Goal: Task Accomplishment & Management: Manage account settings

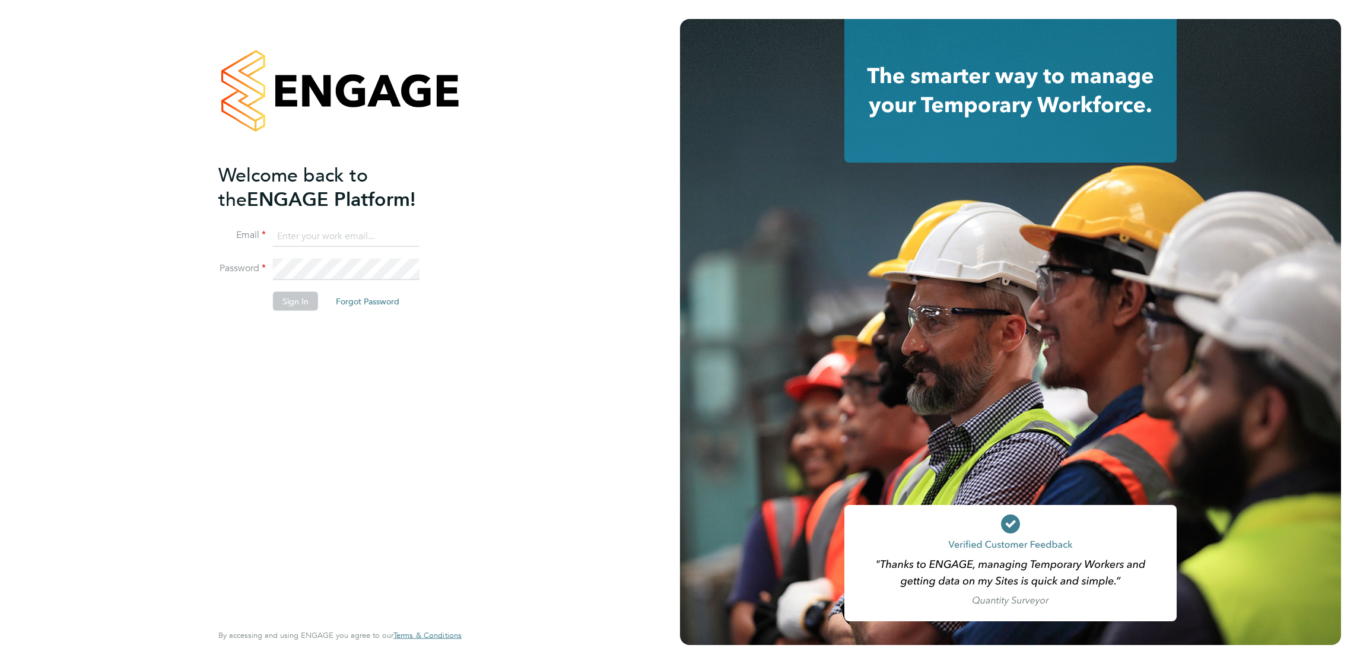
type input "[PERSON_NAME][EMAIL_ADDRESS][PERSON_NAME][DOMAIN_NAME]"
click at [289, 298] on button "Sign In" at bounding box center [295, 301] width 45 height 19
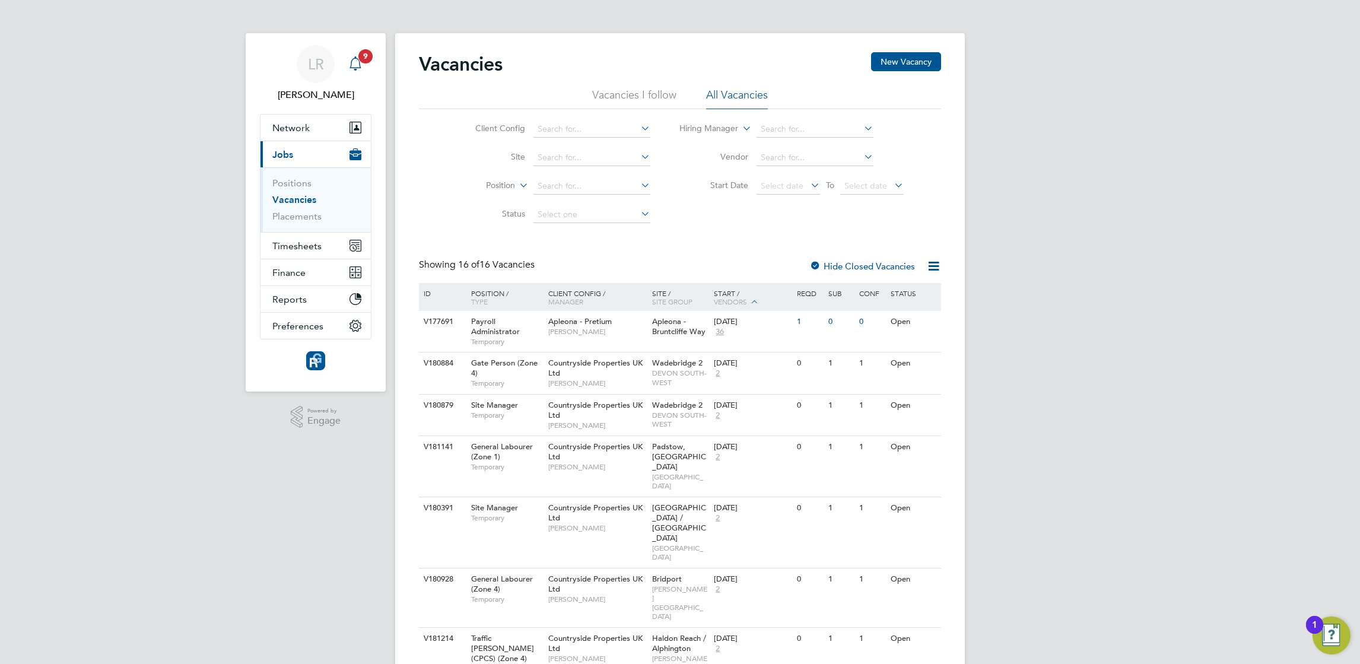
click at [355, 59] on icon "Main navigation" at bounding box center [355, 63] width 14 height 14
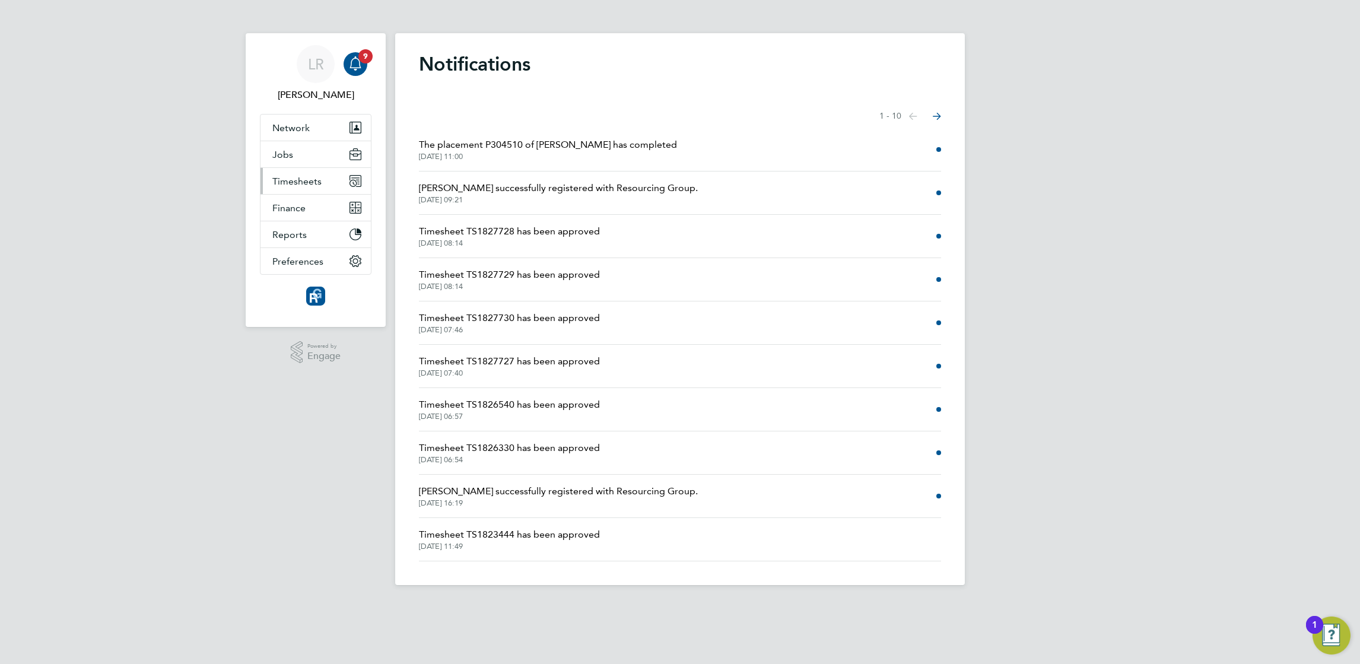
click at [285, 179] on span "Timesheets" at bounding box center [296, 181] width 49 height 11
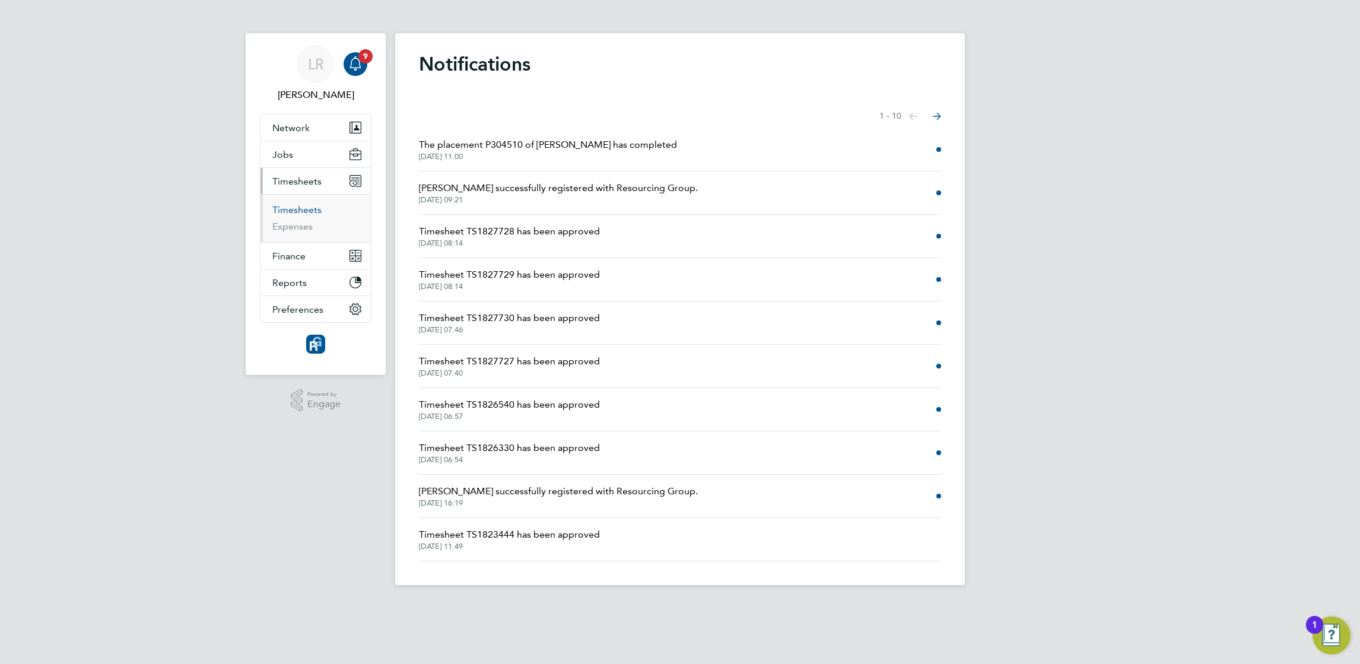
click at [293, 211] on link "Timesheets" at bounding box center [296, 209] width 49 height 11
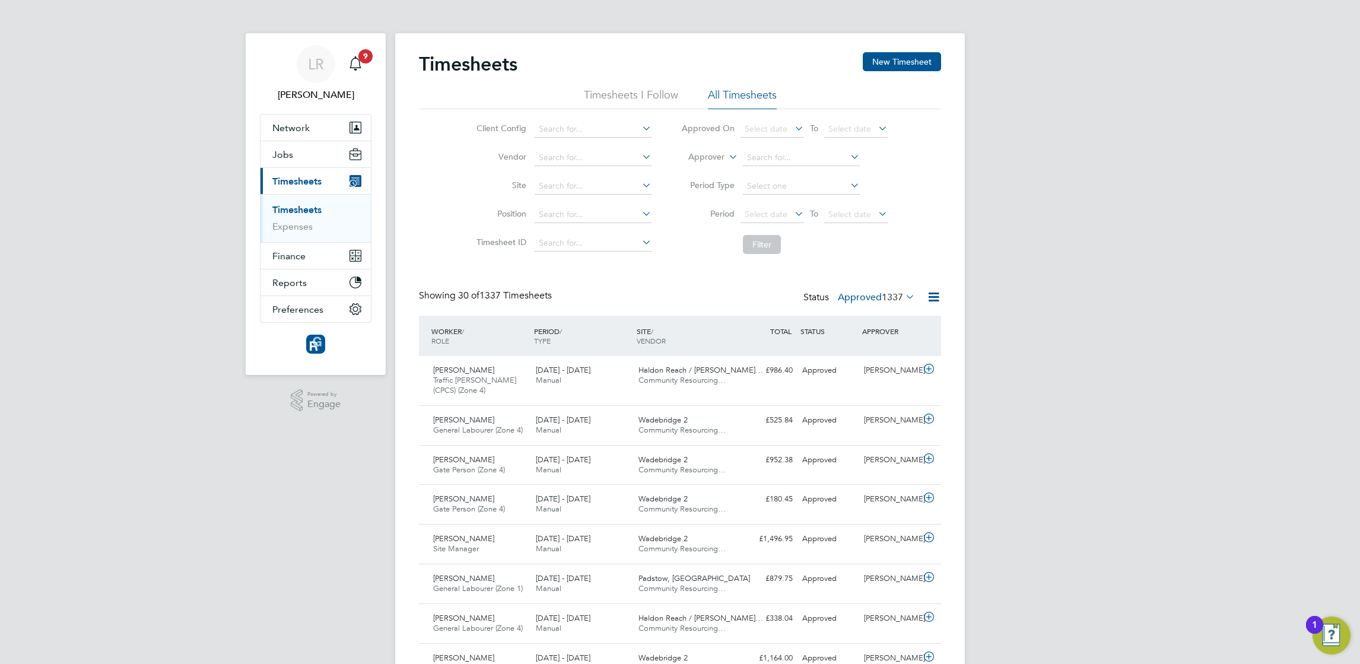
click at [857, 303] on label "Approved 1337" at bounding box center [876, 297] width 77 height 12
click at [852, 334] on li "All" at bounding box center [854, 337] width 55 height 17
click at [877, 303] on label "All 1523" at bounding box center [892, 297] width 44 height 12
click at [875, 368] on li "Submitted" at bounding box center [871, 370] width 55 height 17
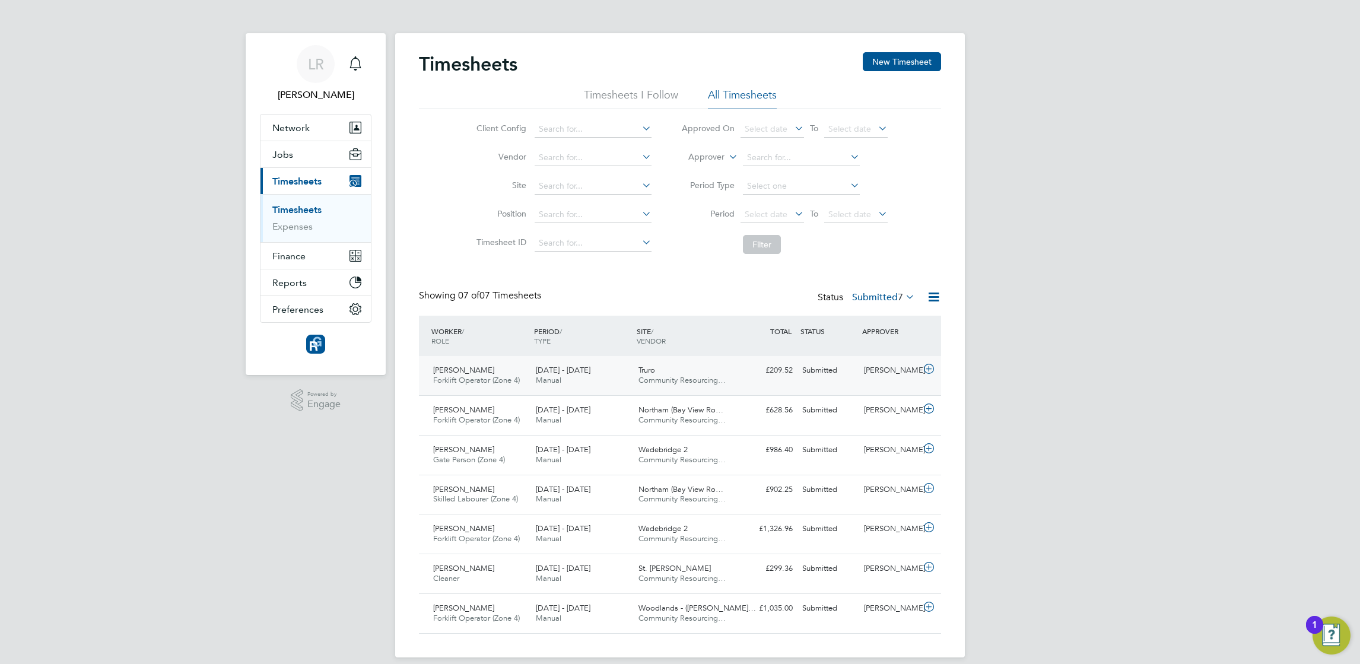
click at [932, 374] on icon at bounding box center [928, 368] width 15 height 9
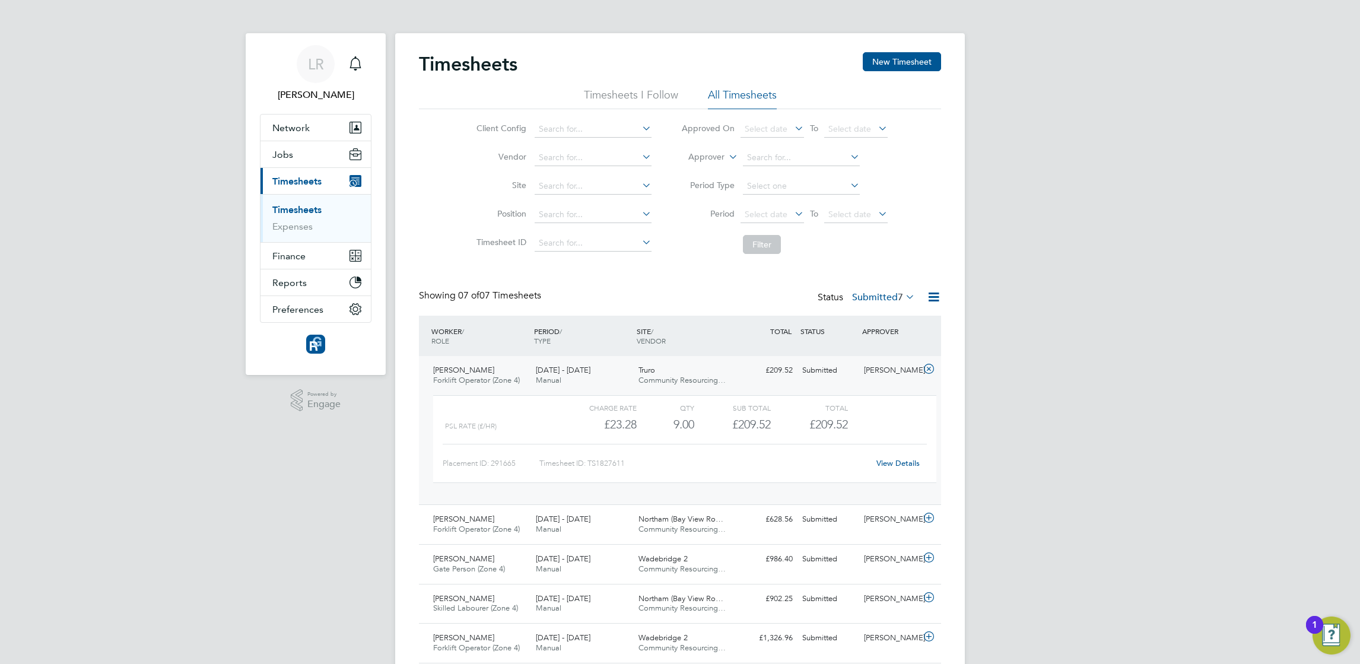
click at [876, 468] on link "View Details" at bounding box center [897, 463] width 43 height 10
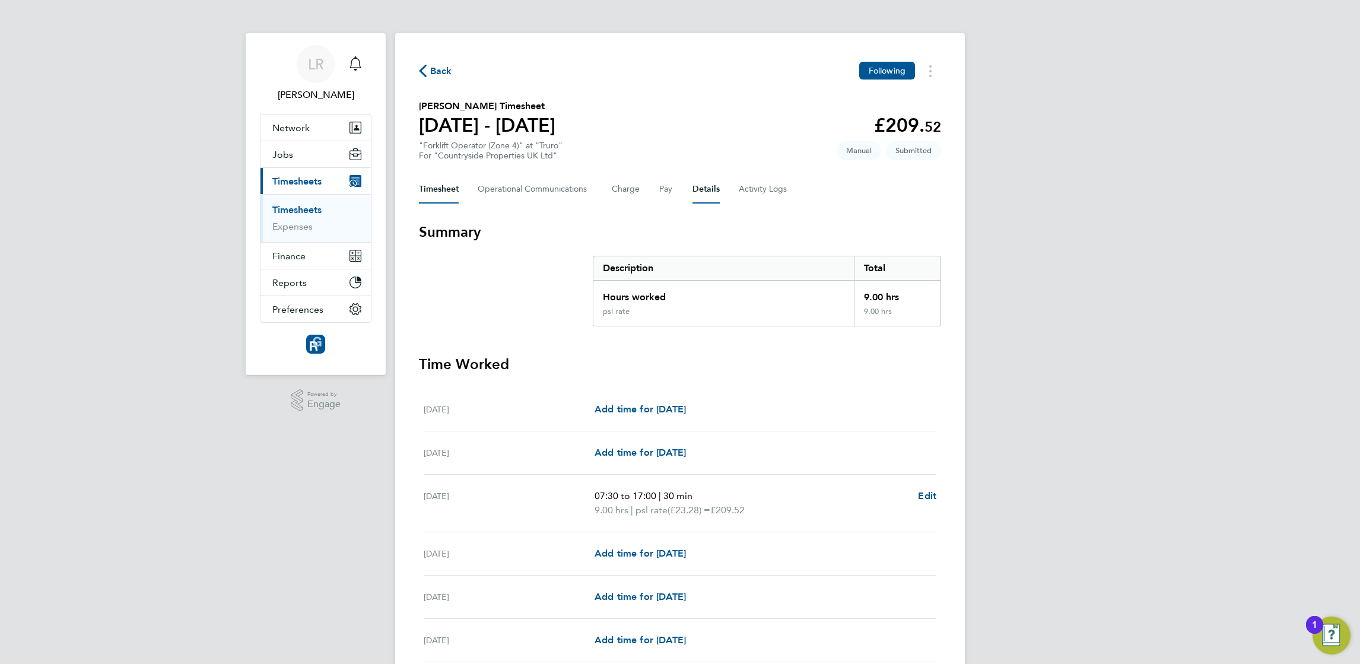
click at [704, 182] on button "Details" at bounding box center [705, 189] width 27 height 28
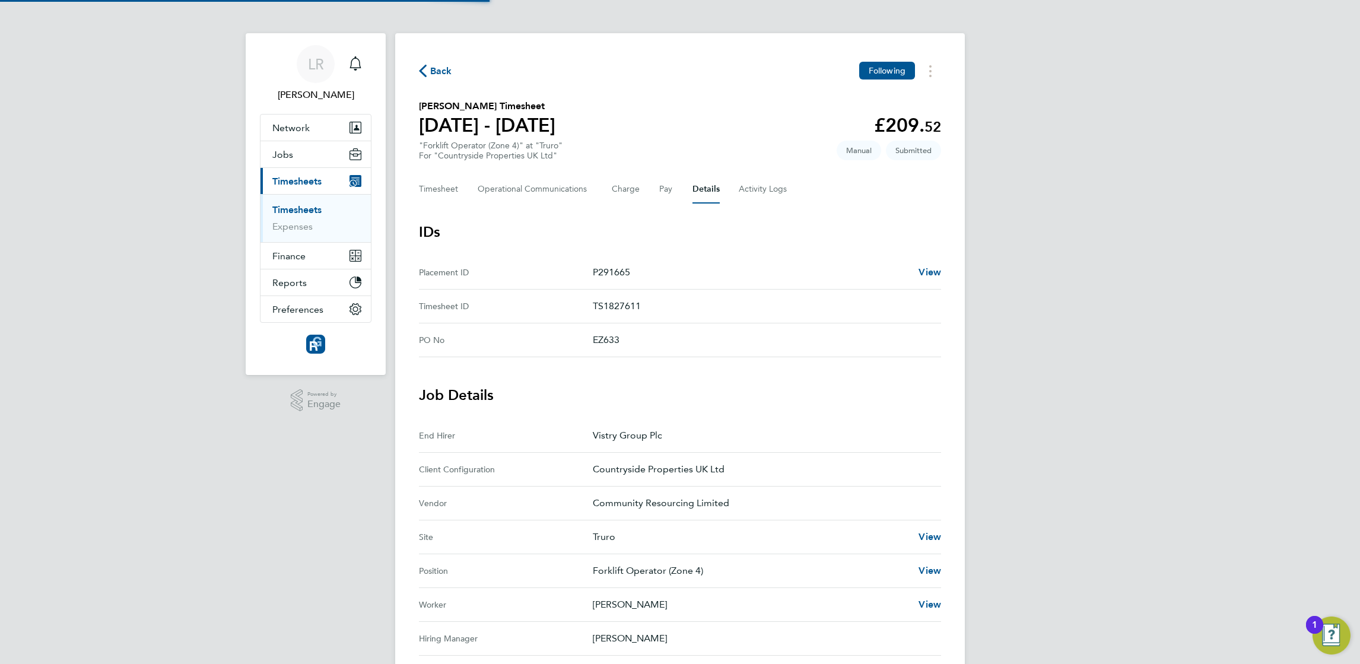
scroll to position [291, 0]
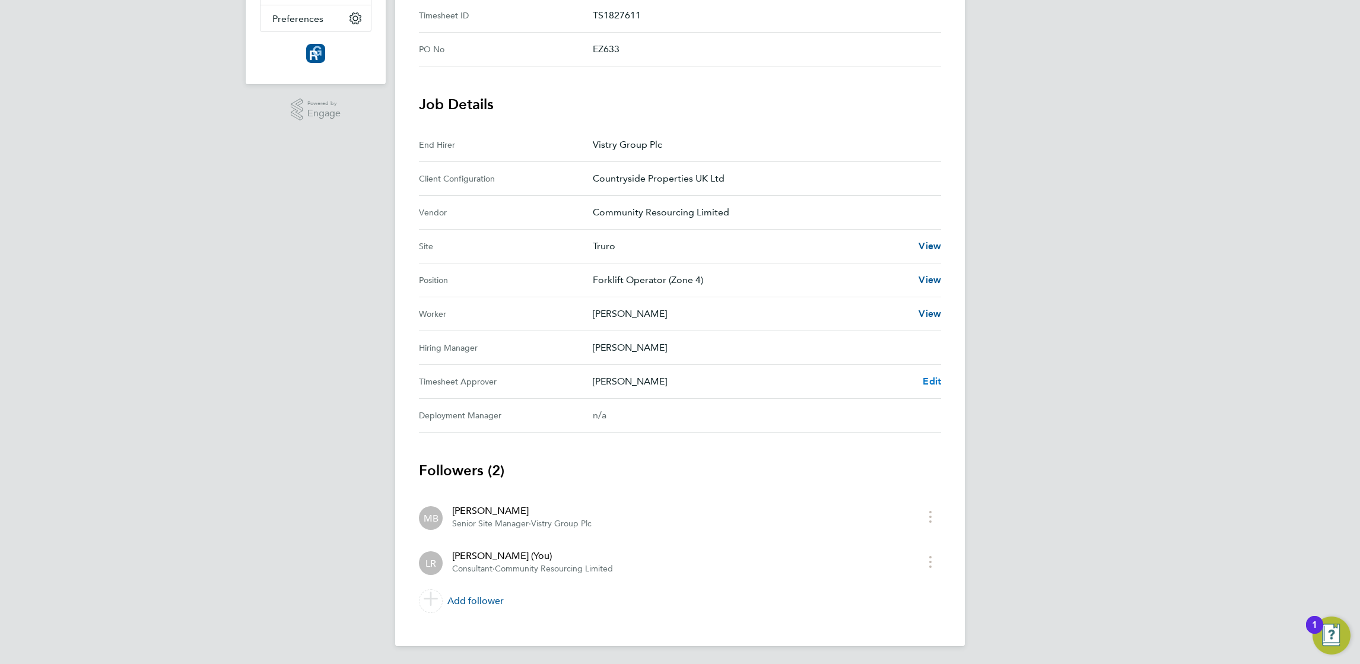
click at [931, 378] on span "Edit" at bounding box center [931, 380] width 18 height 11
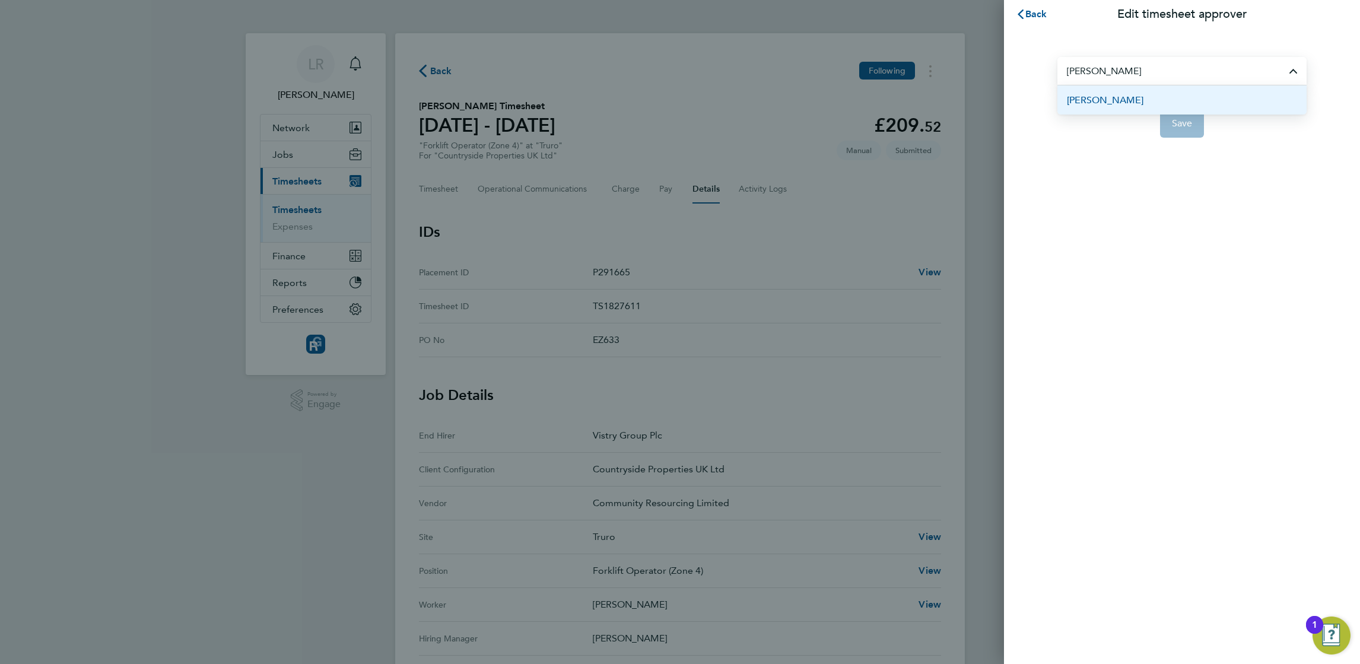
click at [1096, 97] on span "[PERSON_NAME]" at bounding box center [1105, 100] width 77 height 14
type input "[PERSON_NAME]"
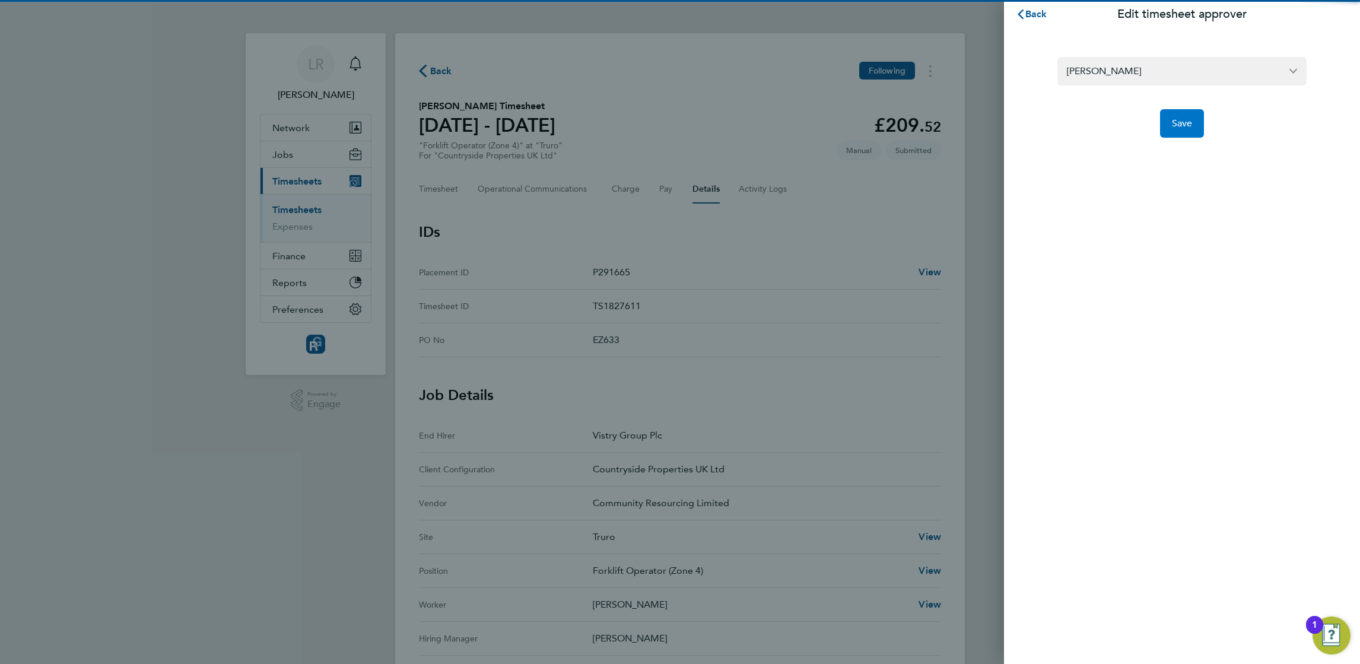
click at [1180, 124] on span "Save" at bounding box center [1182, 123] width 21 height 12
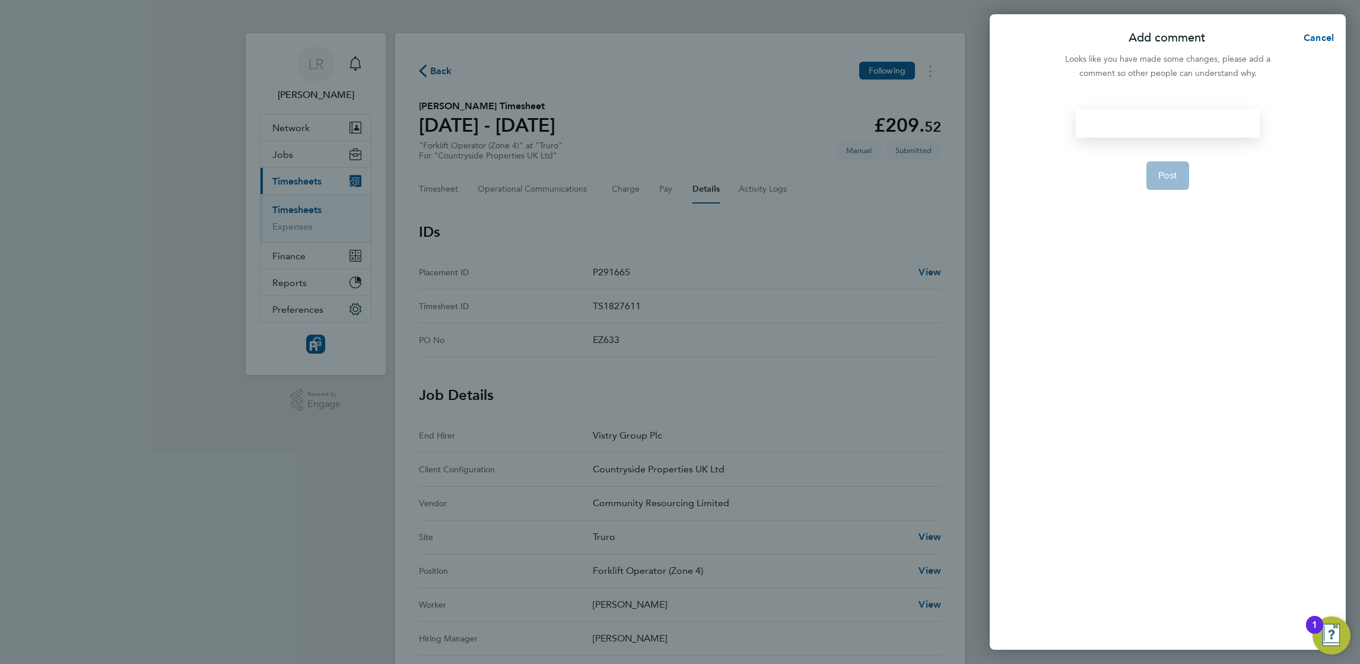
click at [1170, 121] on div at bounding box center [1166, 123] width 183 height 28
click at [1172, 121] on div at bounding box center [1166, 123] width 183 height 28
click at [1149, 168] on button "Post" at bounding box center [1167, 175] width 43 height 28
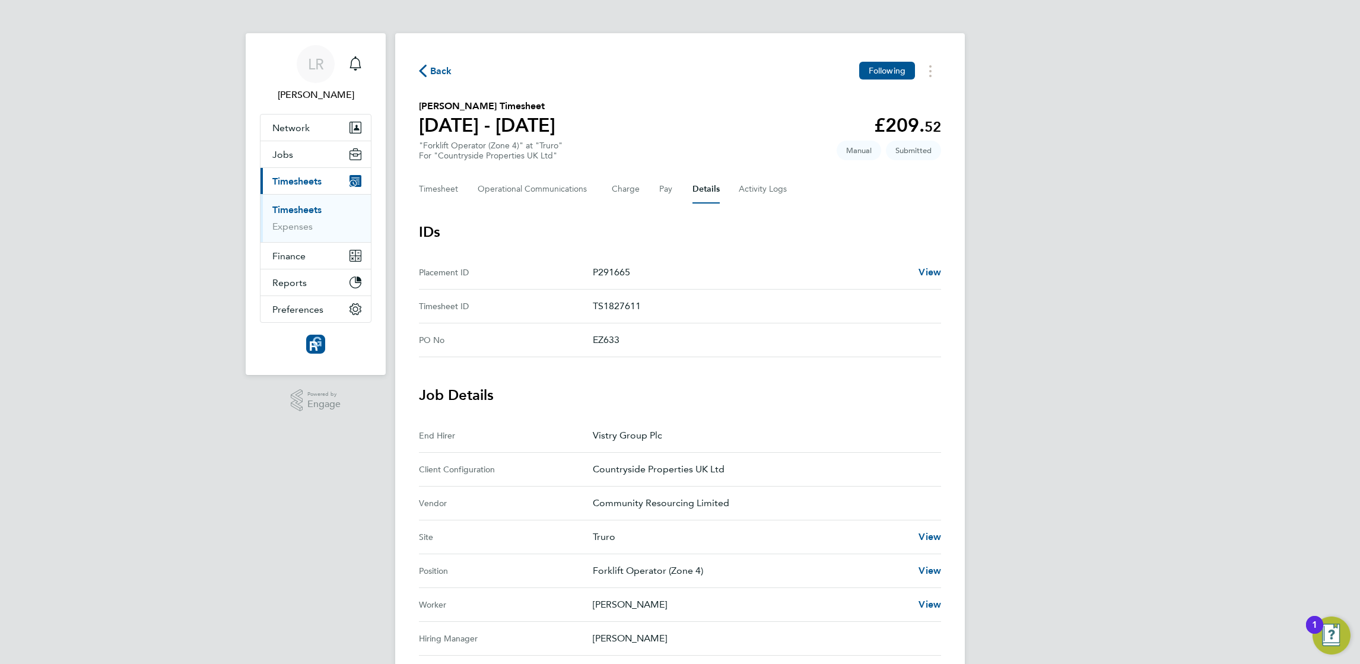
click at [438, 67] on span "Back" at bounding box center [441, 71] width 22 height 14
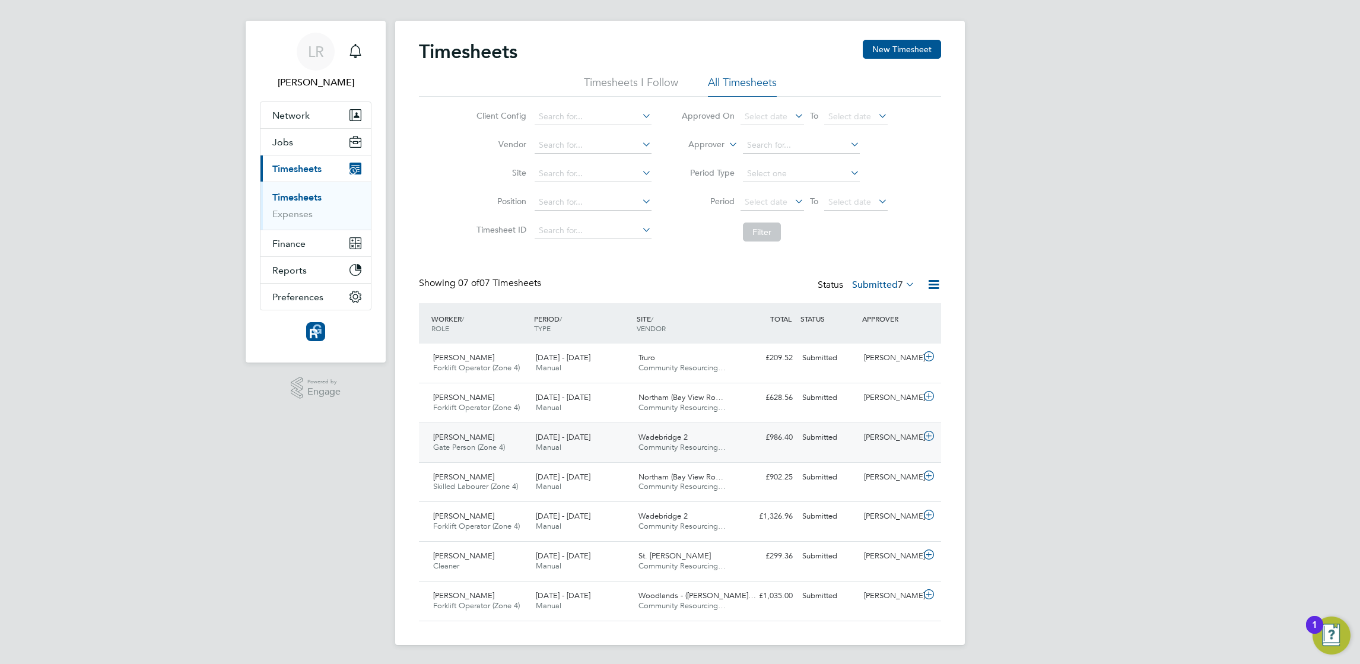
click at [921, 441] on icon at bounding box center [928, 435] width 15 height 9
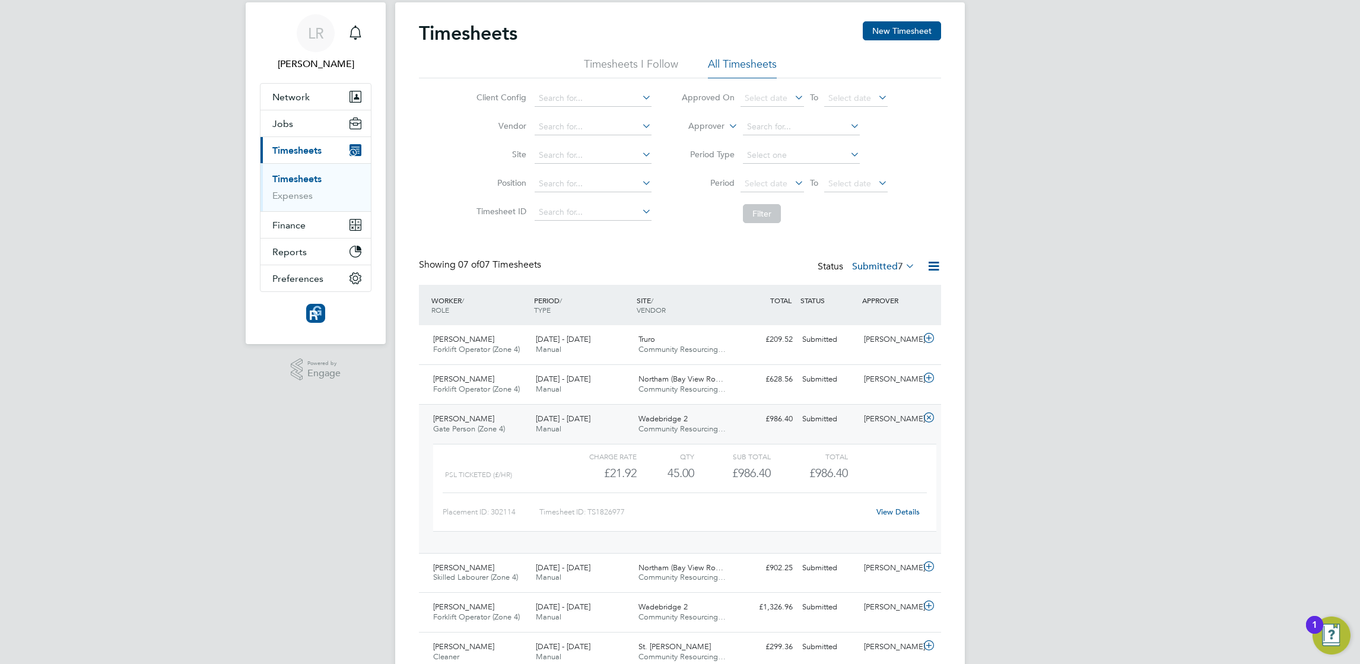
click at [894, 517] on link "View Details" at bounding box center [897, 512] width 43 height 10
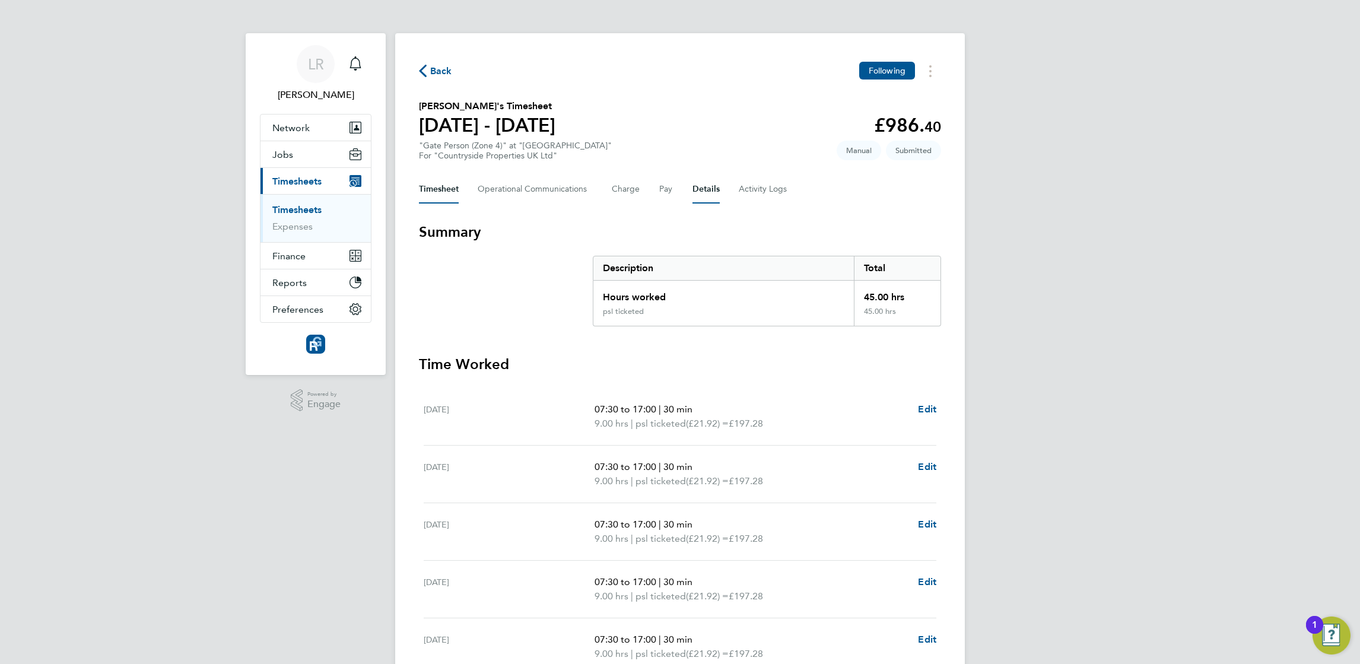
click at [703, 192] on button "Details" at bounding box center [705, 189] width 27 height 28
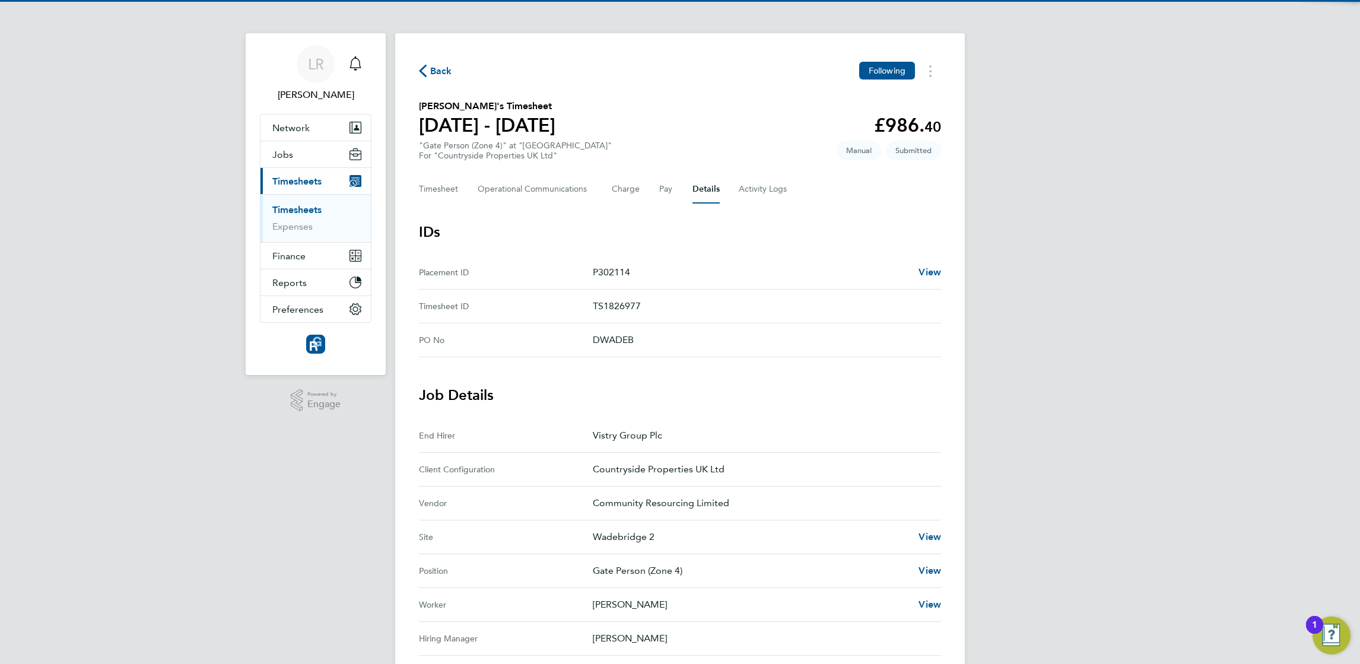
scroll to position [336, 0]
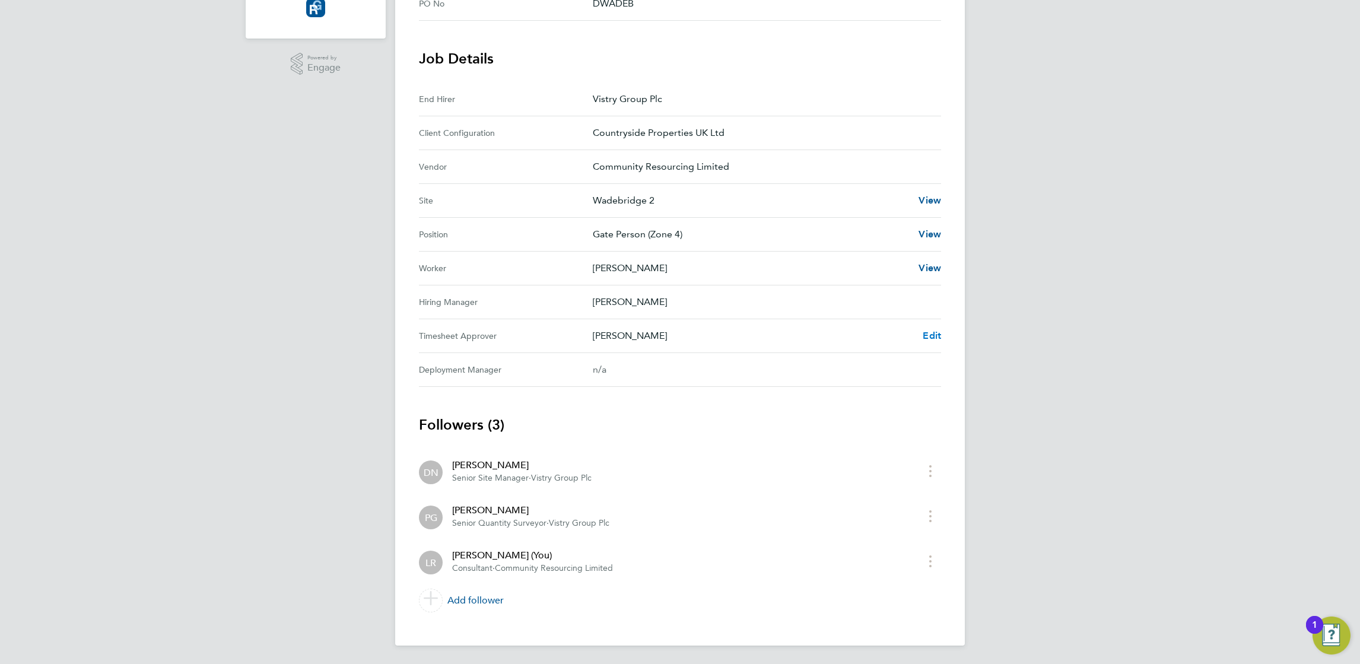
click at [930, 335] on span "Edit" at bounding box center [931, 335] width 18 height 11
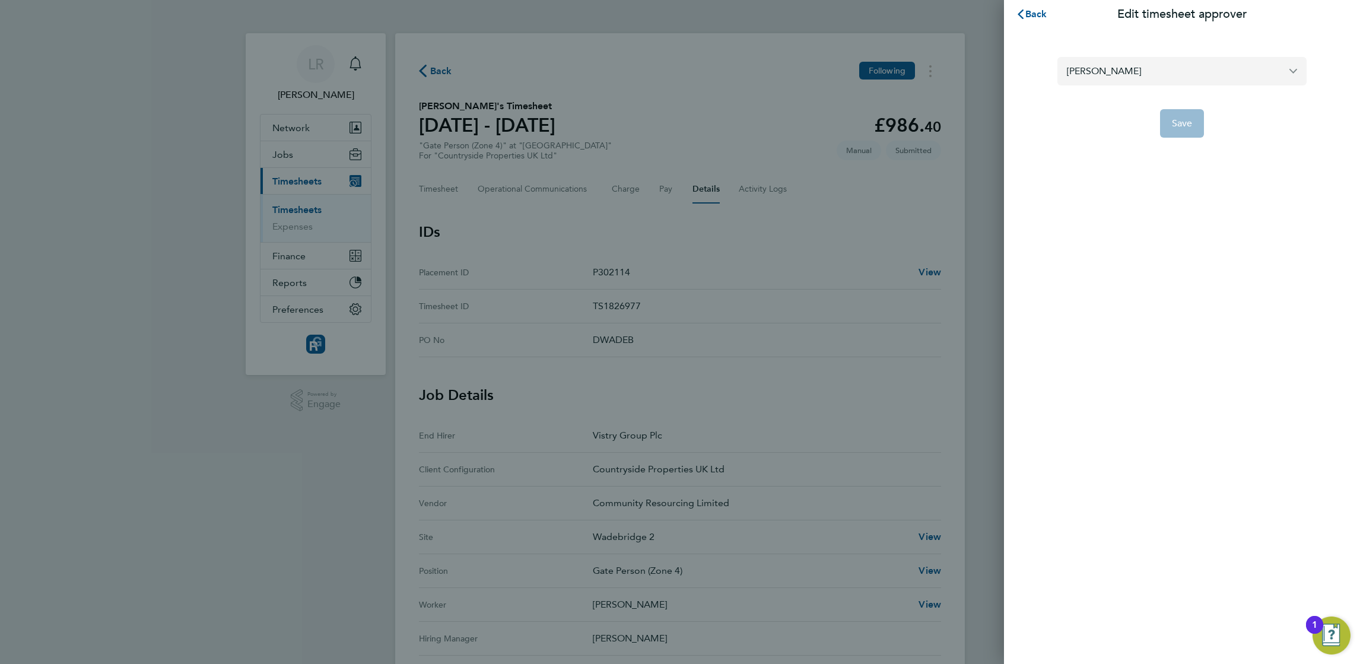
click at [1140, 75] on input "[PERSON_NAME]" at bounding box center [1181, 71] width 249 height 28
click at [1102, 100] on span "[PERSON_NAME]" at bounding box center [1105, 100] width 77 height 14
type input "[PERSON_NAME]"
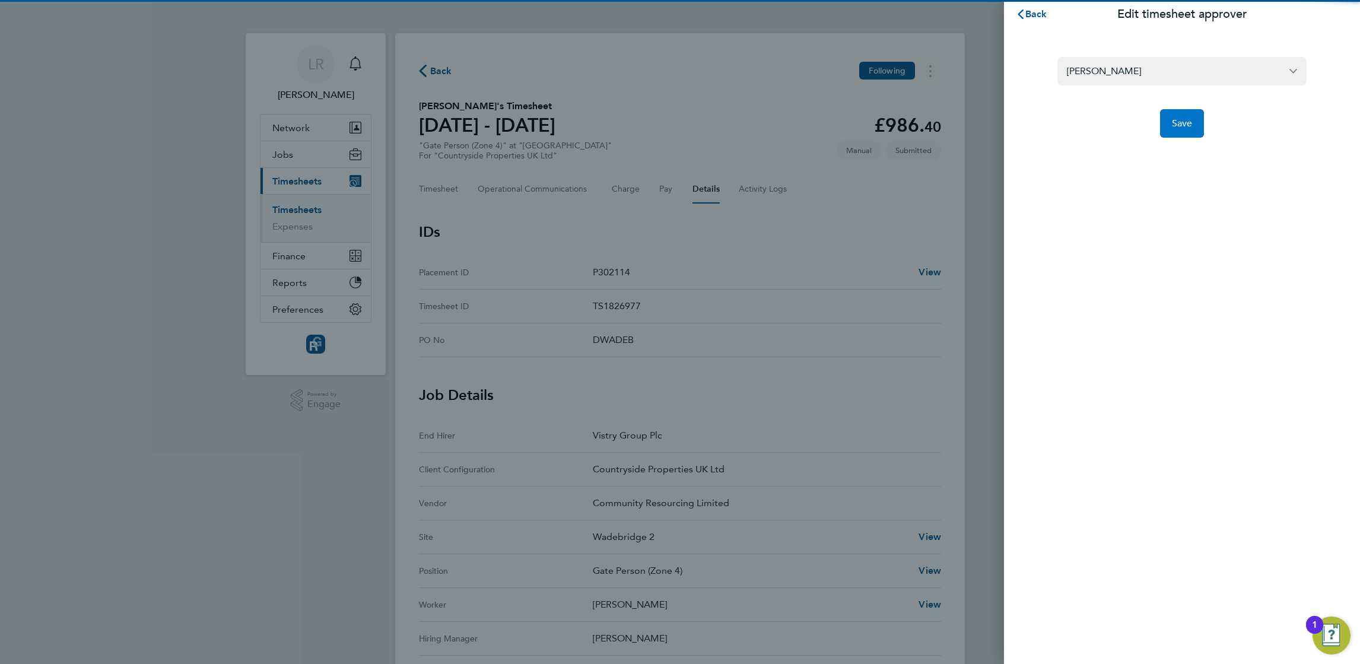
click at [1173, 113] on button "Save" at bounding box center [1182, 123] width 44 height 28
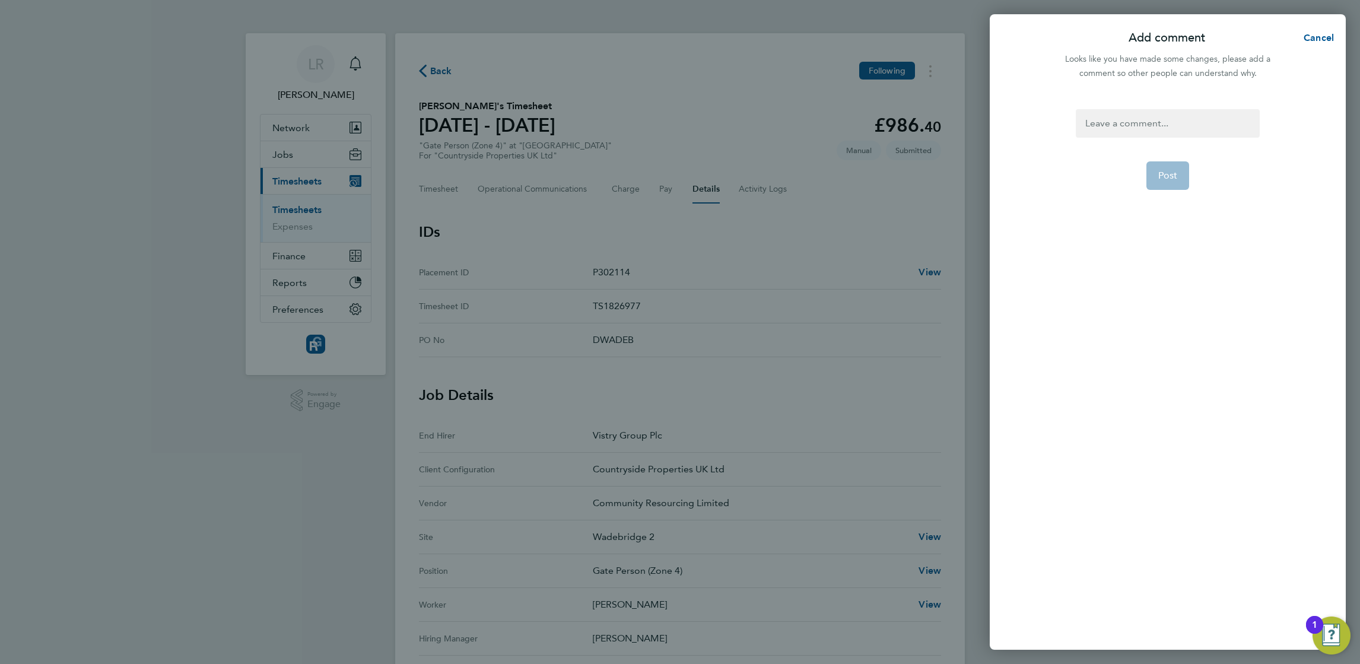
click at [1131, 127] on div at bounding box center [1166, 123] width 183 height 28
click at [1130, 125] on div at bounding box center [1166, 123] width 183 height 28
click at [1130, 125] on div "pa" at bounding box center [1166, 123] width 183 height 28
click at [1170, 181] on span "Post" at bounding box center [1168, 176] width 20 height 12
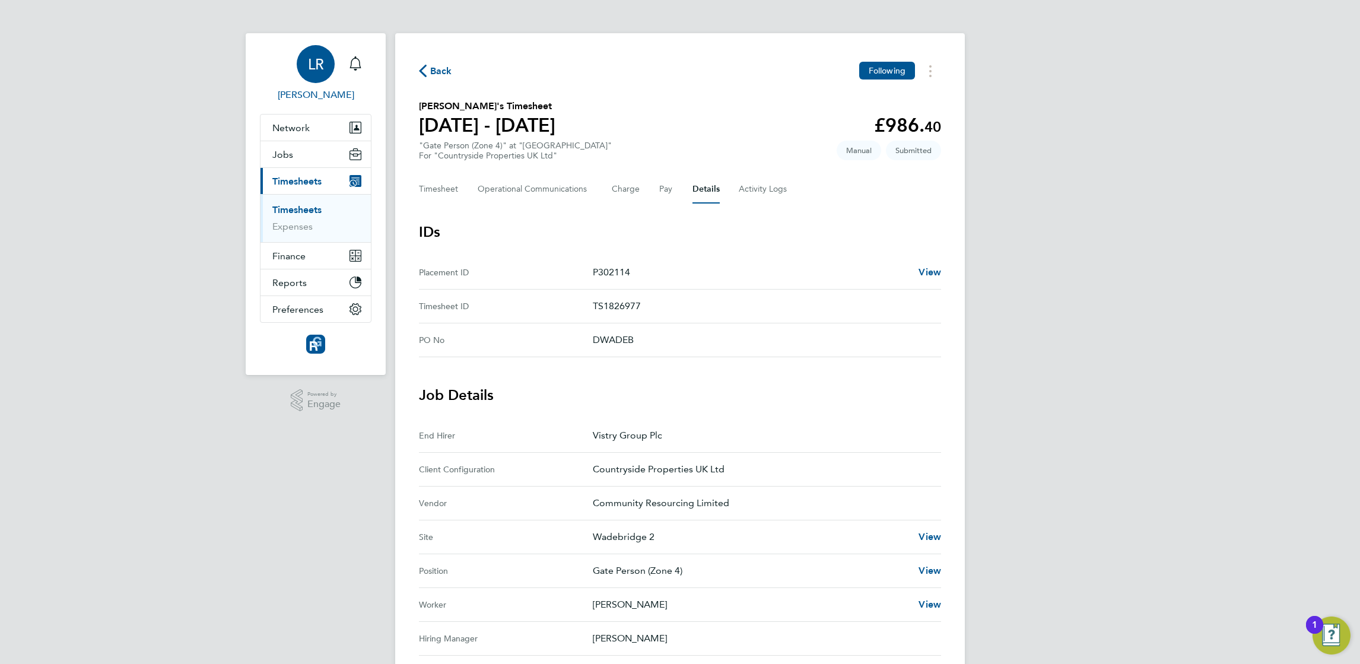
click at [314, 71] on span "LR" at bounding box center [316, 63] width 16 height 15
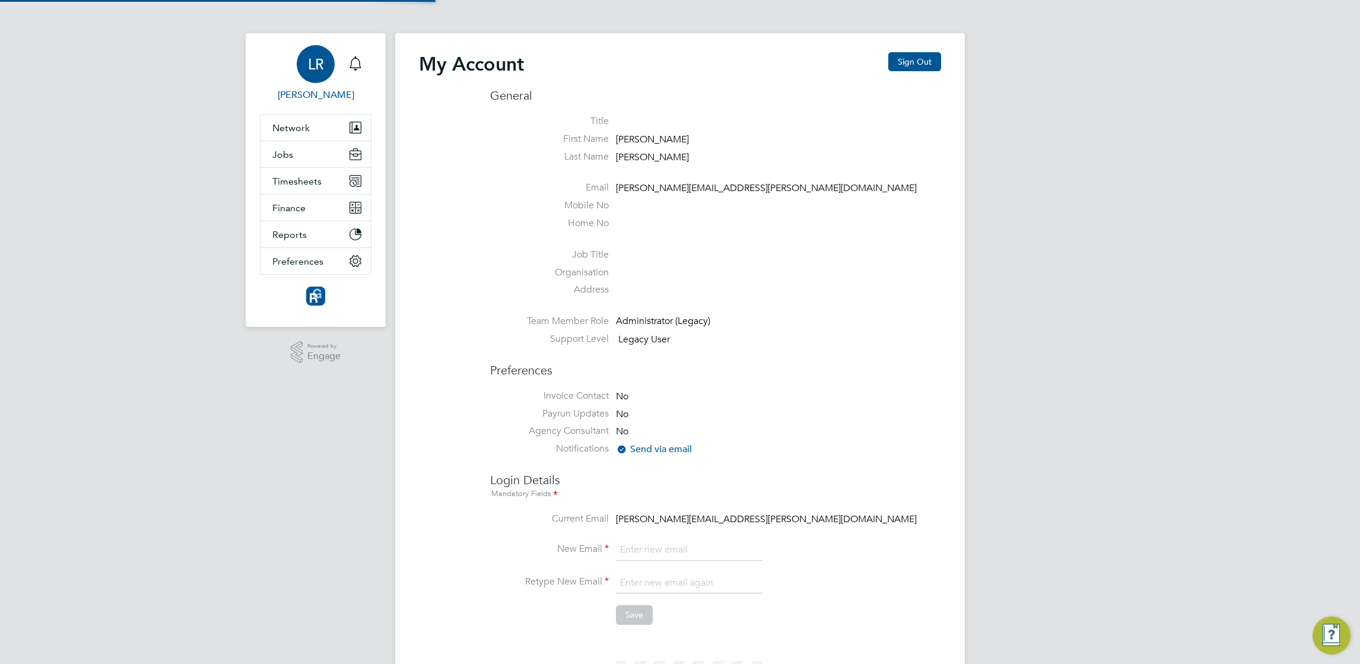
type input "[PERSON_NAME][EMAIL_ADDRESS][PERSON_NAME][DOMAIN_NAME]"
click at [272, 173] on button "Timesheets" at bounding box center [315, 181] width 110 height 26
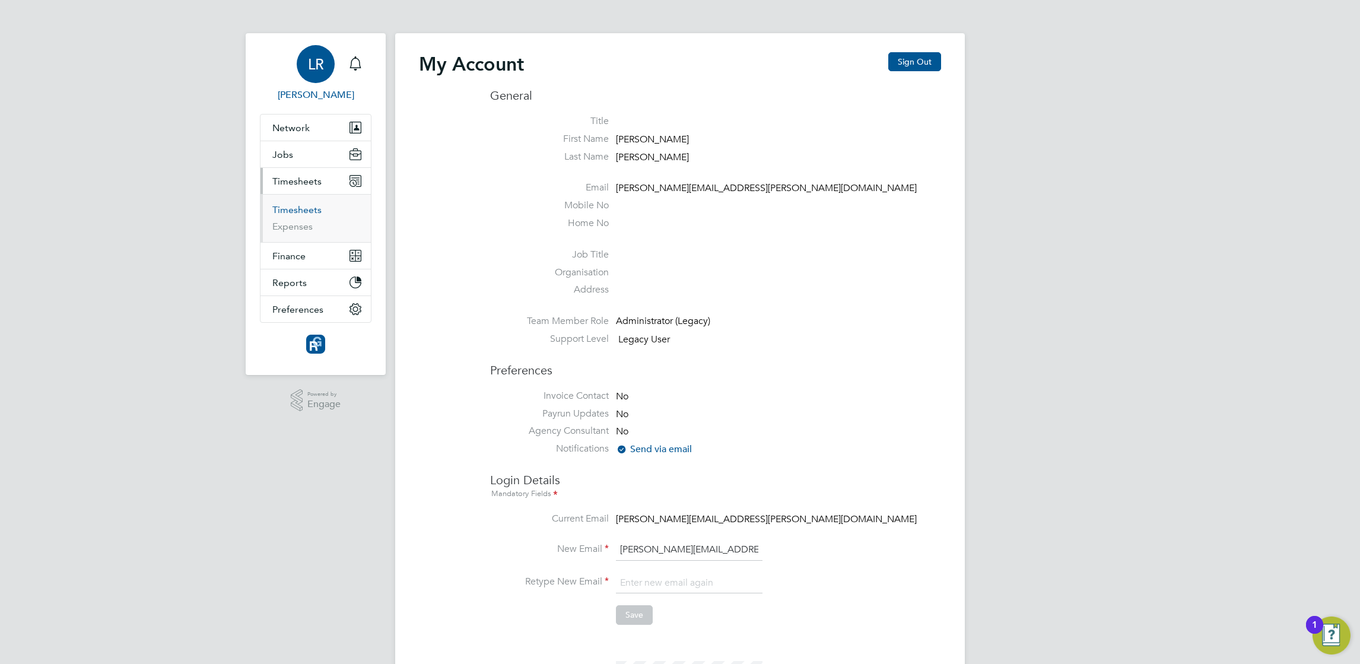
click at [302, 204] on link "Timesheets" at bounding box center [296, 209] width 49 height 11
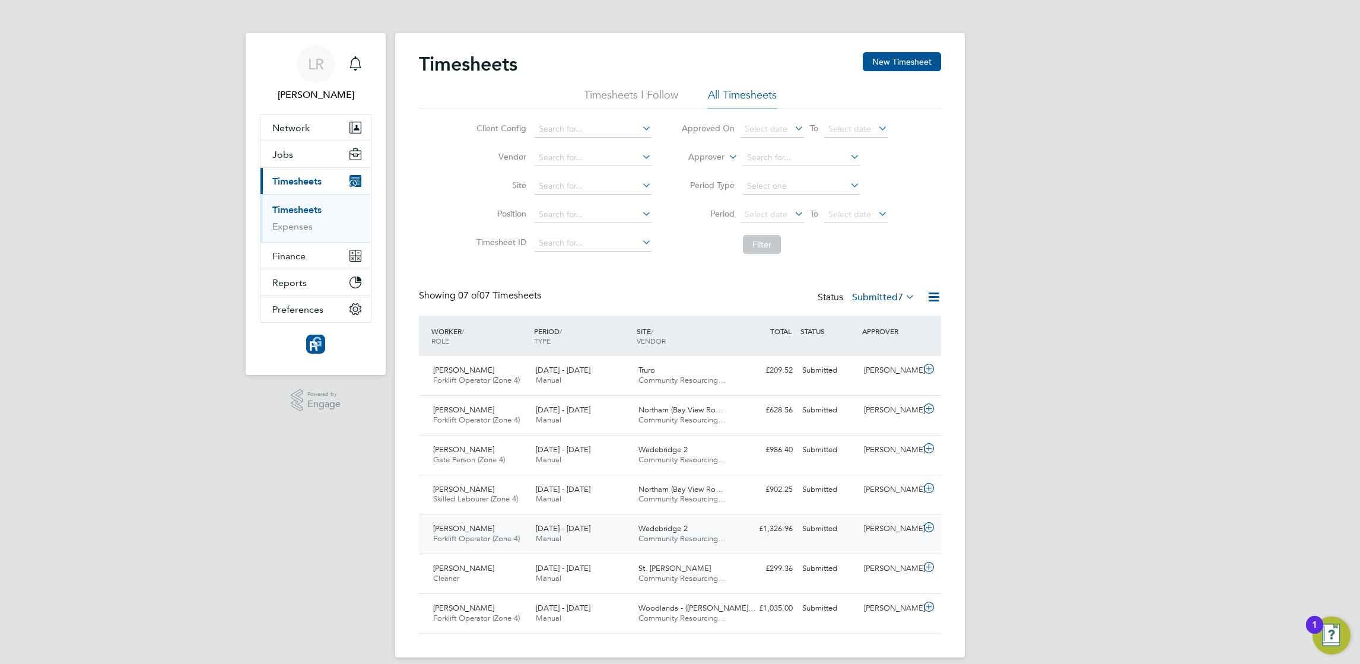
click at [895, 539] on div "[PERSON_NAME]" at bounding box center [890, 529] width 62 height 20
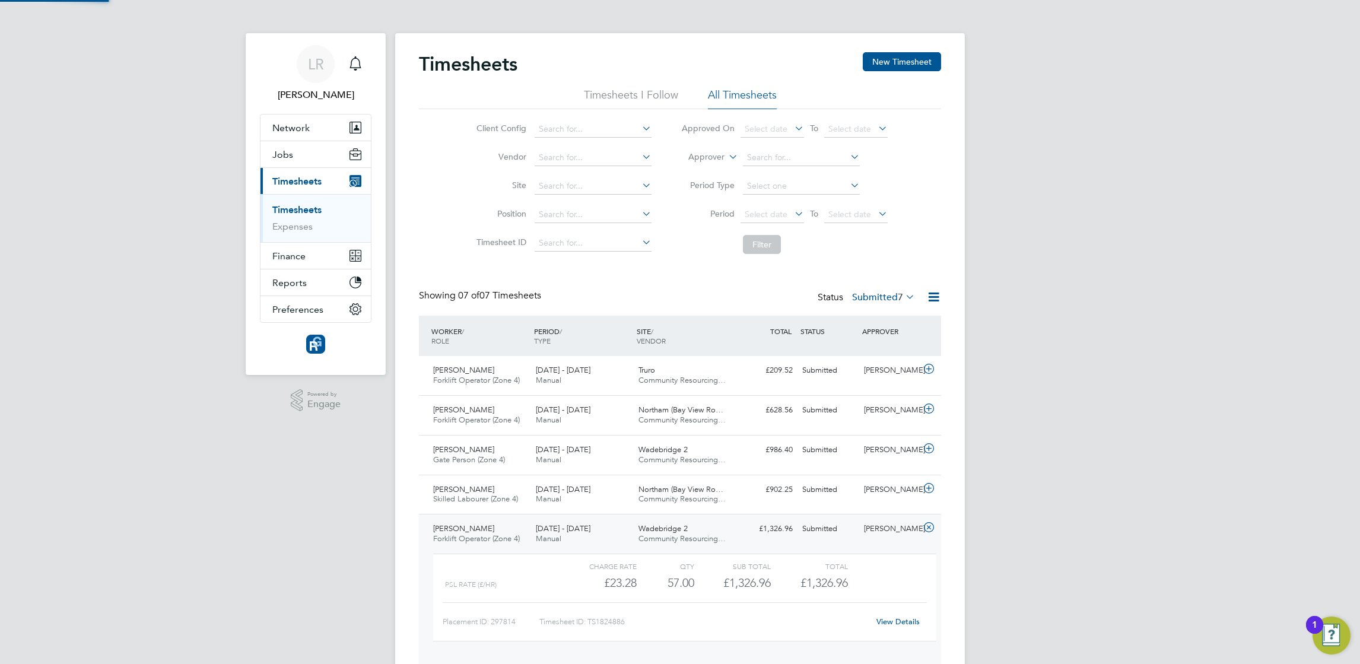
scroll to position [6, 6]
click at [902, 626] on link "View Details" at bounding box center [897, 621] width 43 height 10
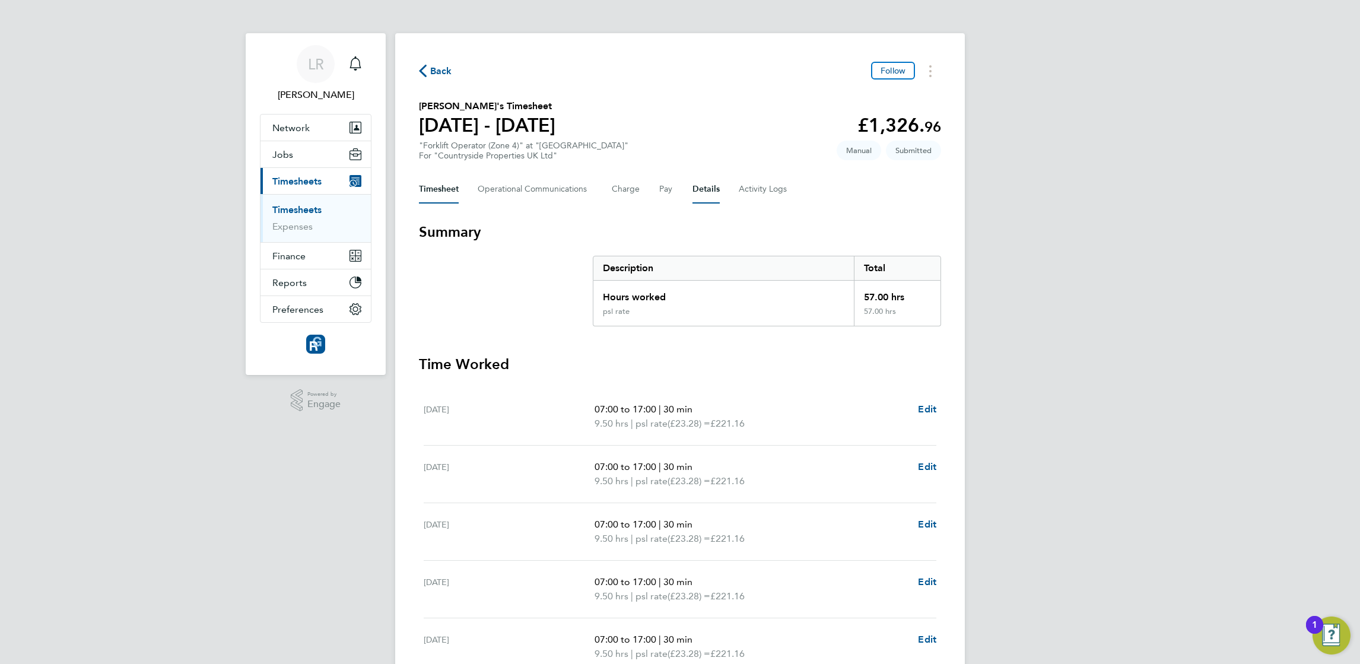
click at [707, 182] on button "Details" at bounding box center [705, 189] width 27 height 28
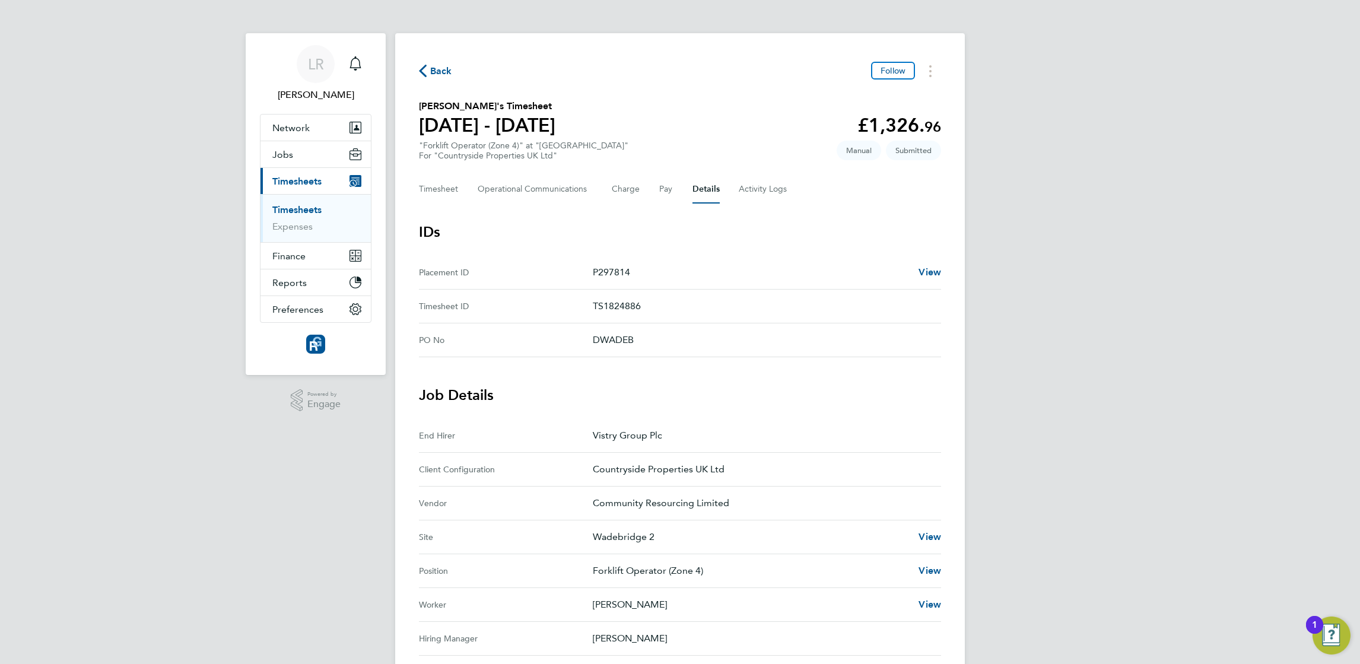
scroll to position [291, 0]
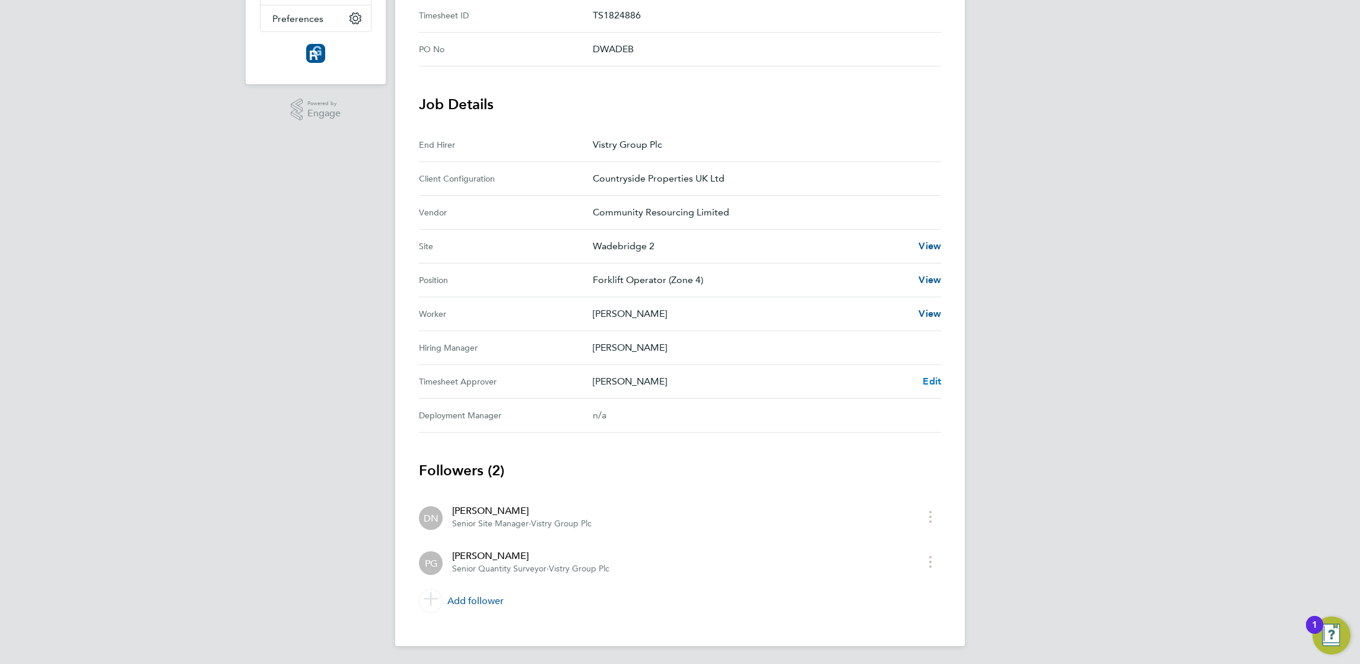
click at [933, 384] on span "Edit" at bounding box center [931, 380] width 18 height 11
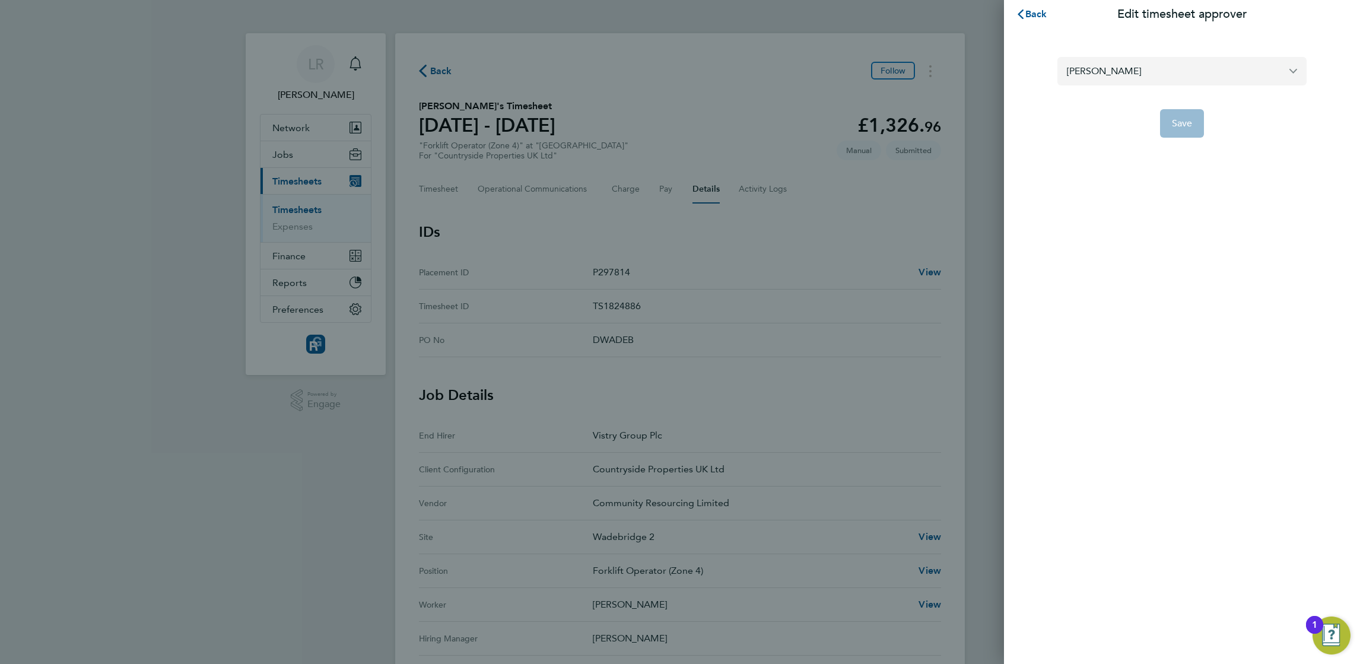
click at [1087, 74] on input "[PERSON_NAME]" at bounding box center [1181, 71] width 249 height 28
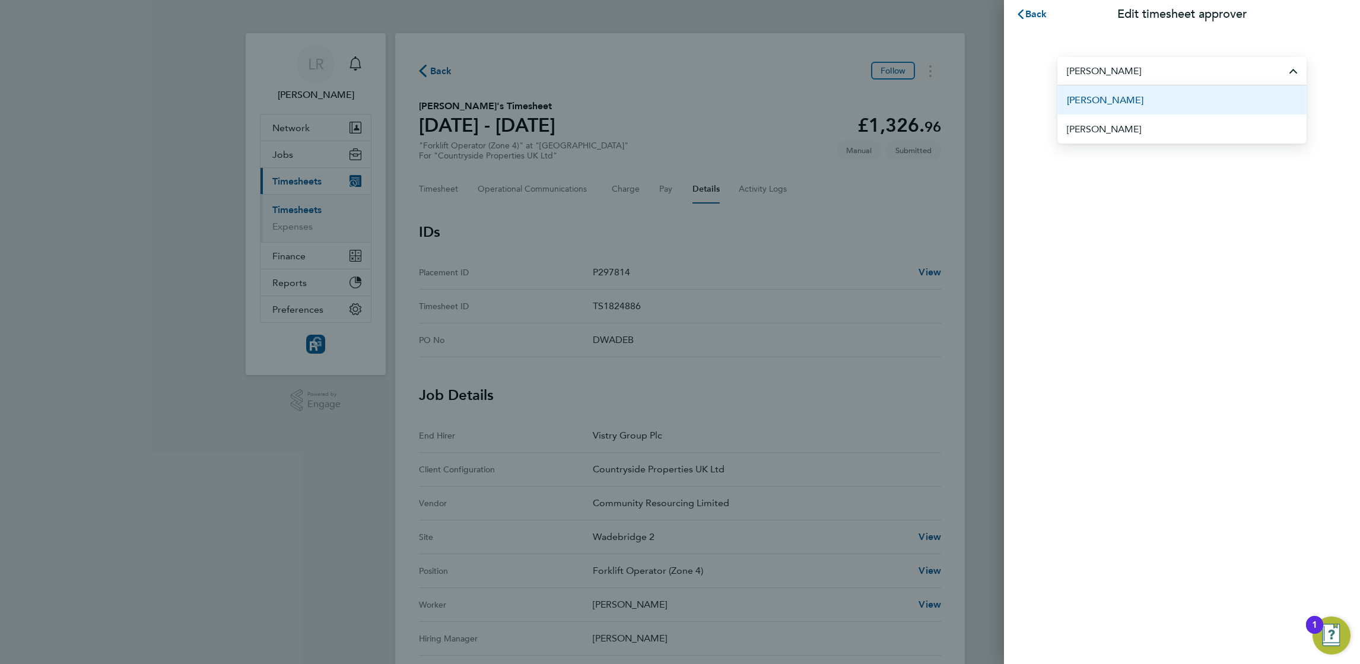
click at [1116, 95] on span "[PERSON_NAME]" at bounding box center [1105, 100] width 77 height 14
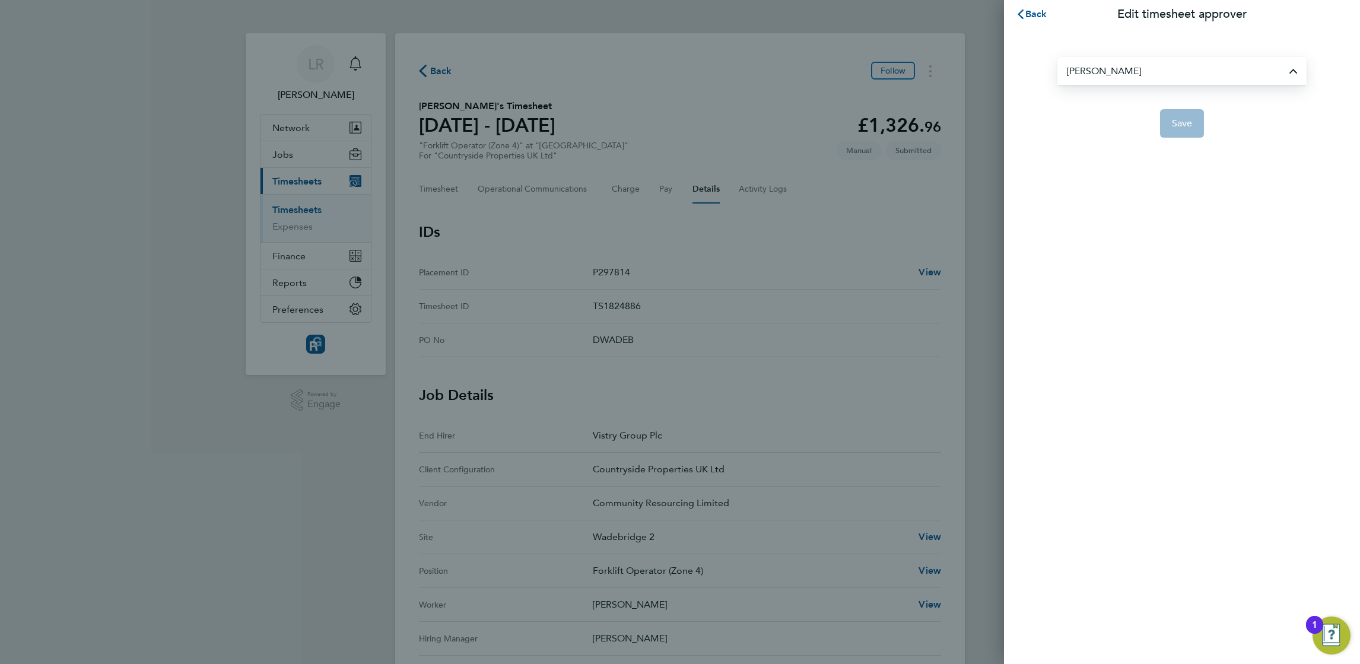
type input "[PERSON_NAME]"
click at [1172, 117] on span "Save" at bounding box center [1182, 123] width 21 height 12
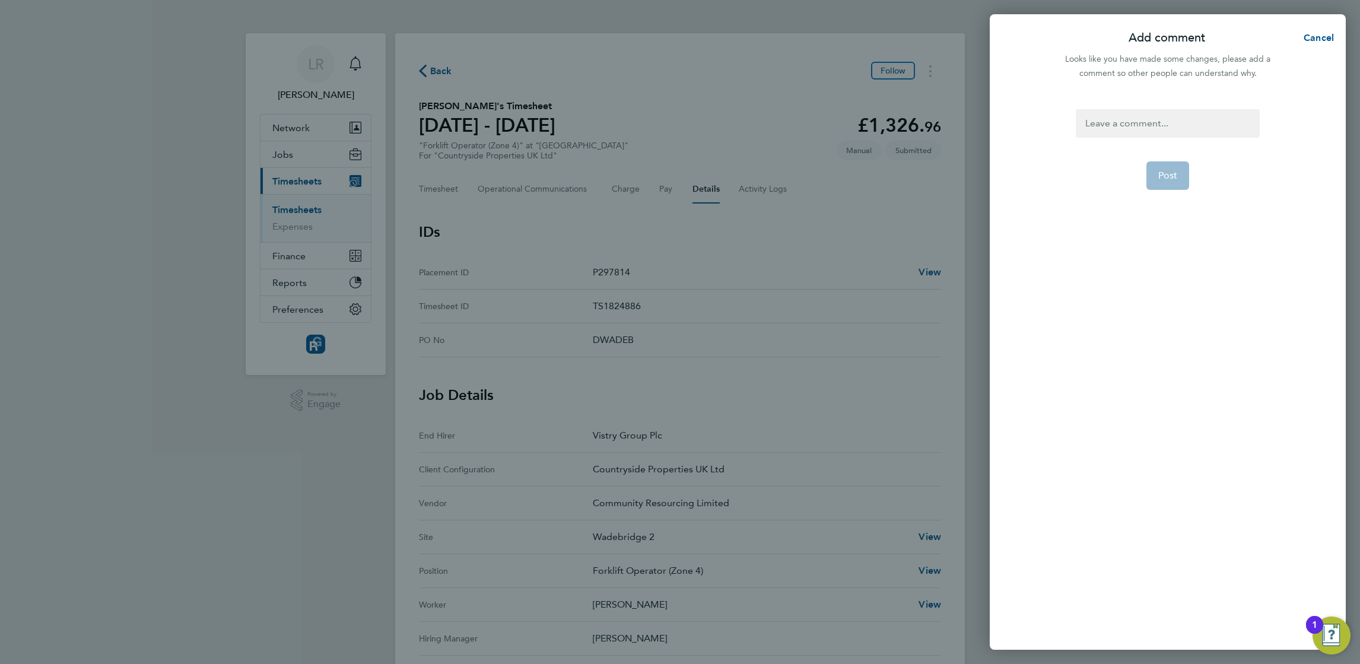
click at [1134, 122] on div at bounding box center [1166, 123] width 183 height 28
click at [1134, 121] on div at bounding box center [1166, 123] width 183 height 28
click at [1145, 124] on div "[PERSON_NAME] is the SMM for [PERSON_NAME]" at bounding box center [1166, 130] width 183 height 43
click at [1179, 179] on button "Post" at bounding box center [1167, 190] width 43 height 28
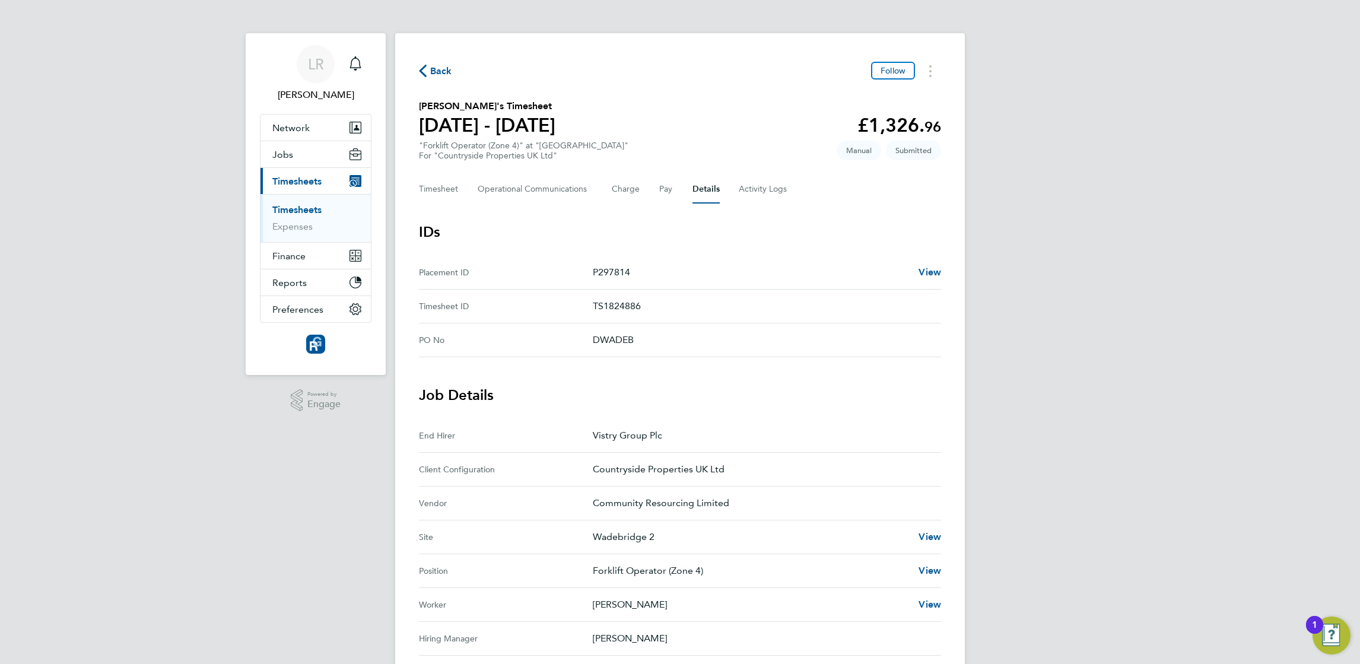
click at [429, 70] on span "Back" at bounding box center [435, 70] width 33 height 11
